Goal: Information Seeking & Learning: Learn about a topic

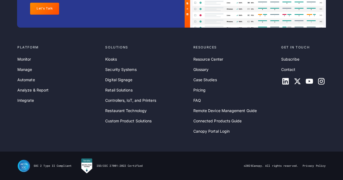
scroll to position [1800, 0]
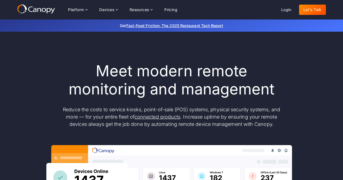
click at [144, 108] on p "Reduce the costs to service kiosks, point-of-sale (POS) systems, physical secur…" at bounding box center [171, 117] width 227 height 22
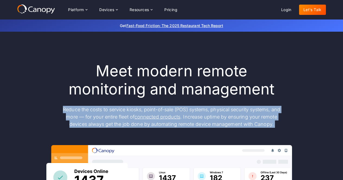
click at [144, 108] on p "Reduce the costs to service kiosks, point-of-sale (POS) systems, physical secur…" at bounding box center [171, 117] width 227 height 22
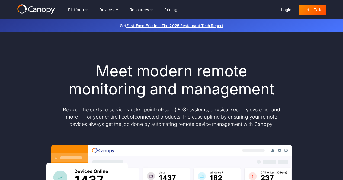
click at [183, 94] on h1 "Meet modern remote monitoring and management" at bounding box center [171, 80] width 227 height 36
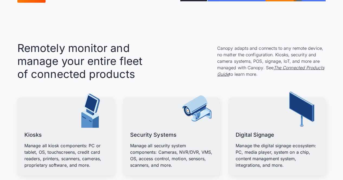
scroll to position [597, 0]
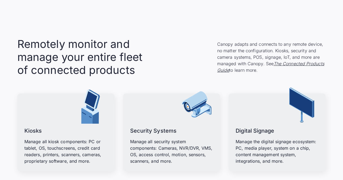
click at [235, 53] on p "Canopy adapts and connects to any remote device, no matter the configuration. K…" at bounding box center [271, 57] width 108 height 32
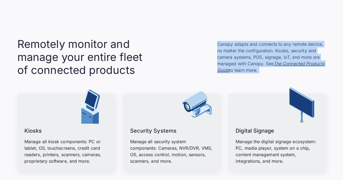
click at [235, 53] on p "Canopy adapts and connects to any remote device, no matter the configuration. K…" at bounding box center [271, 57] width 108 height 32
click at [261, 71] on p "Canopy adapts and connects to any remote device, no matter the configuration. K…" at bounding box center [271, 57] width 108 height 32
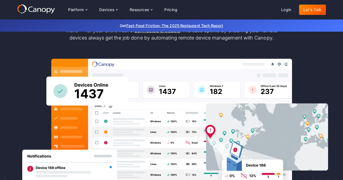
scroll to position [0, 0]
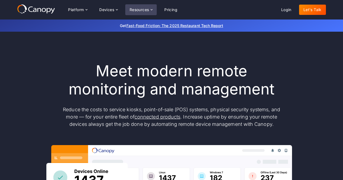
click at [151, 11] on icon at bounding box center [151, 10] width 4 height 4
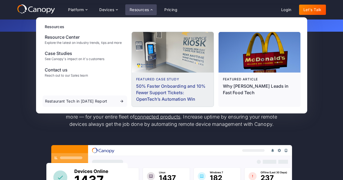
click at [191, 89] on p "50% Faster Onboarding and 10% Fewer Support Tickets: OpenTech’s Automation Win" at bounding box center [172, 92] width 73 height 19
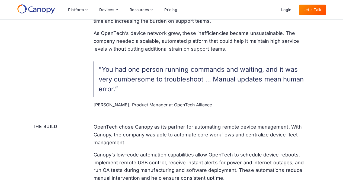
scroll to position [555, 0]
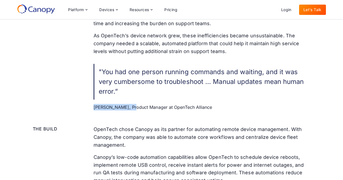
drag, startPoint x: 92, startPoint y: 104, endPoint x: 129, endPoint y: 103, distance: 37.1
click at [157, 126] on p "OpenTech chose Canopy as its partner for automating remote device management. W…" at bounding box center [201, 137] width 217 height 23
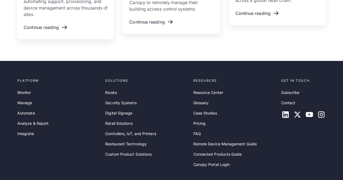
scroll to position [1652, 0]
